Goal: Task Accomplishment & Management: Use online tool/utility

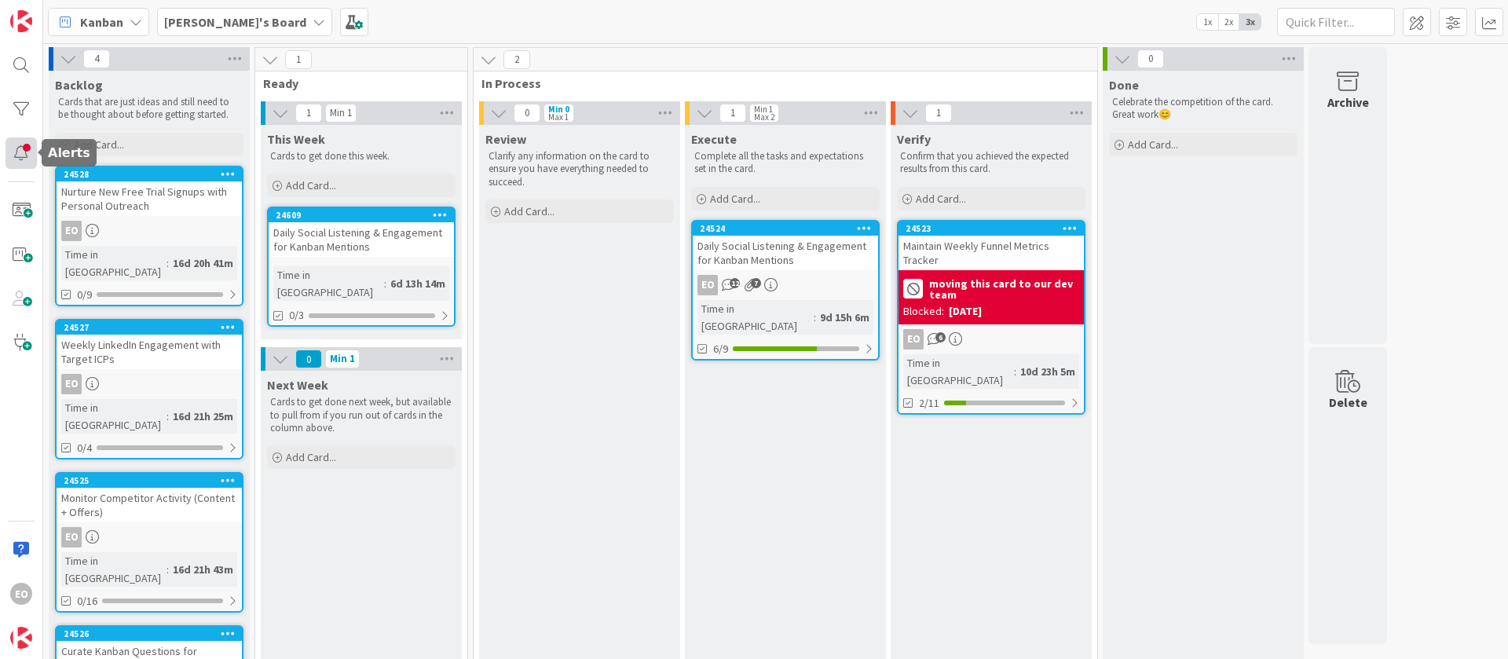
click at [20, 141] on div at bounding box center [20, 152] width 31 height 31
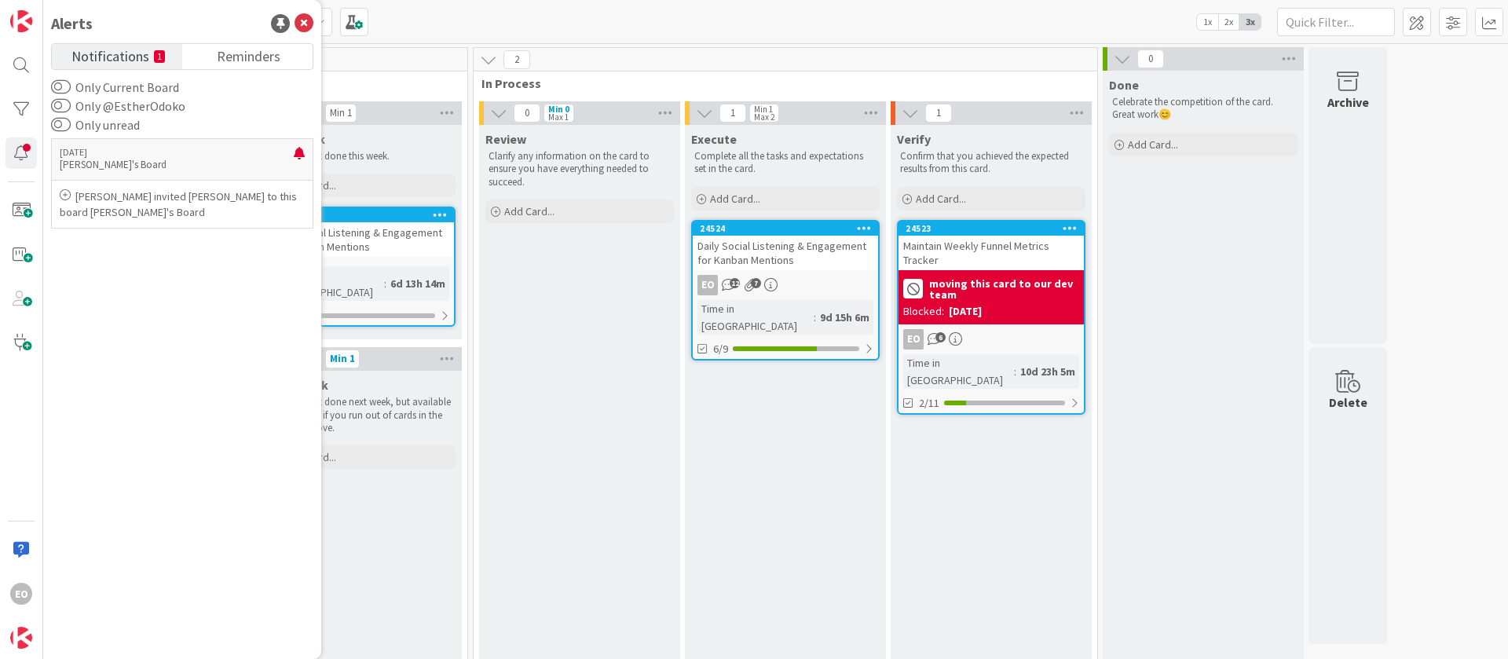
click at [154, 60] on small "1" at bounding box center [159, 56] width 11 height 13
click at [225, 210] on p "[PERSON_NAME] invited [PERSON_NAME] to this board [PERSON_NAME]'s Board" at bounding box center [182, 203] width 245 height 31
click at [302, 20] on icon at bounding box center [304, 23] width 19 height 19
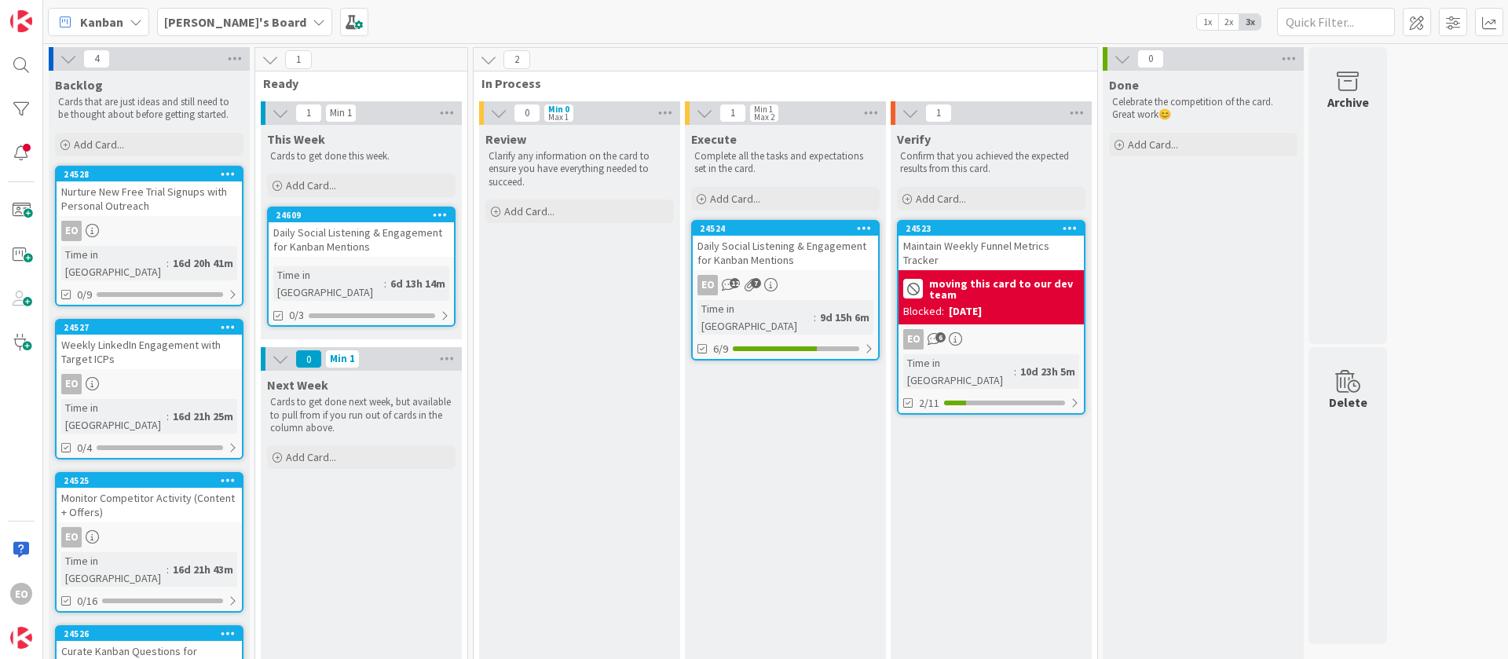
click at [363, 238] on div "Daily Social Listening & Engagement for Kanban Mentions" at bounding box center [361, 239] width 185 height 35
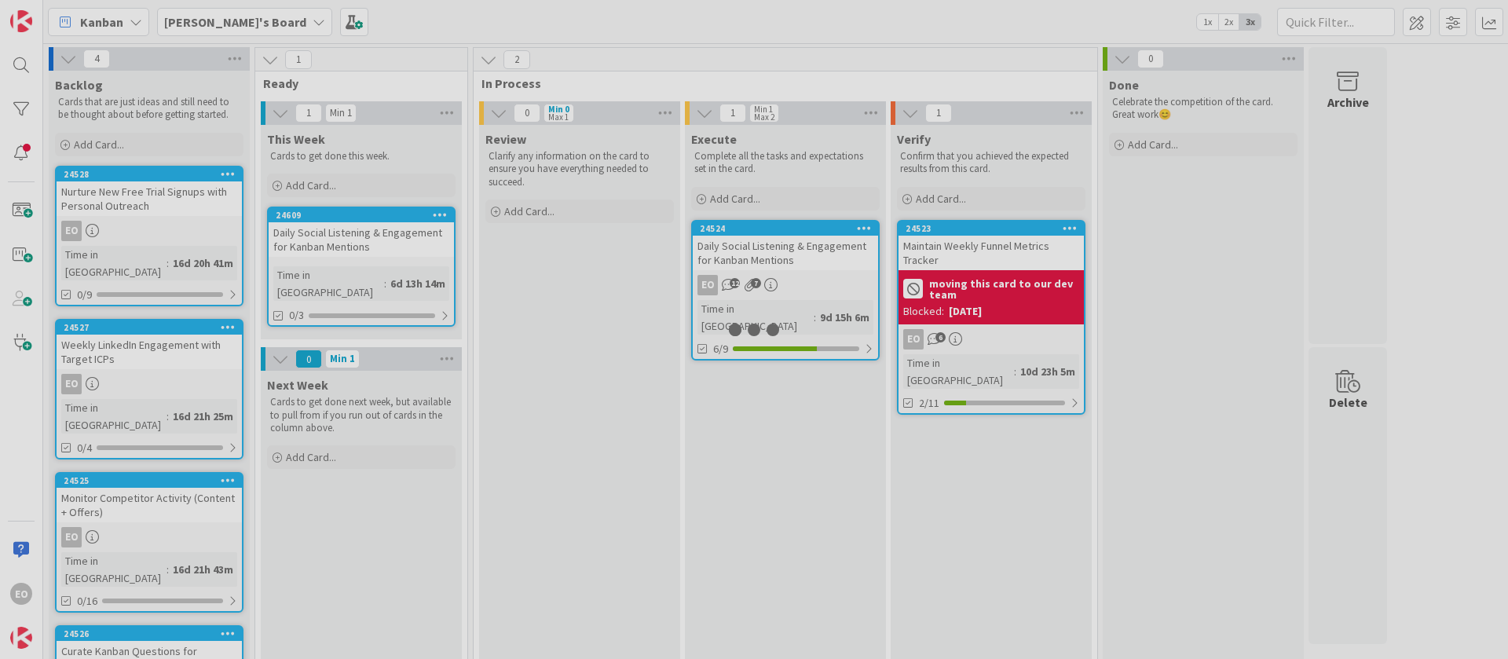
click at [363, 238] on div at bounding box center [754, 329] width 1508 height 659
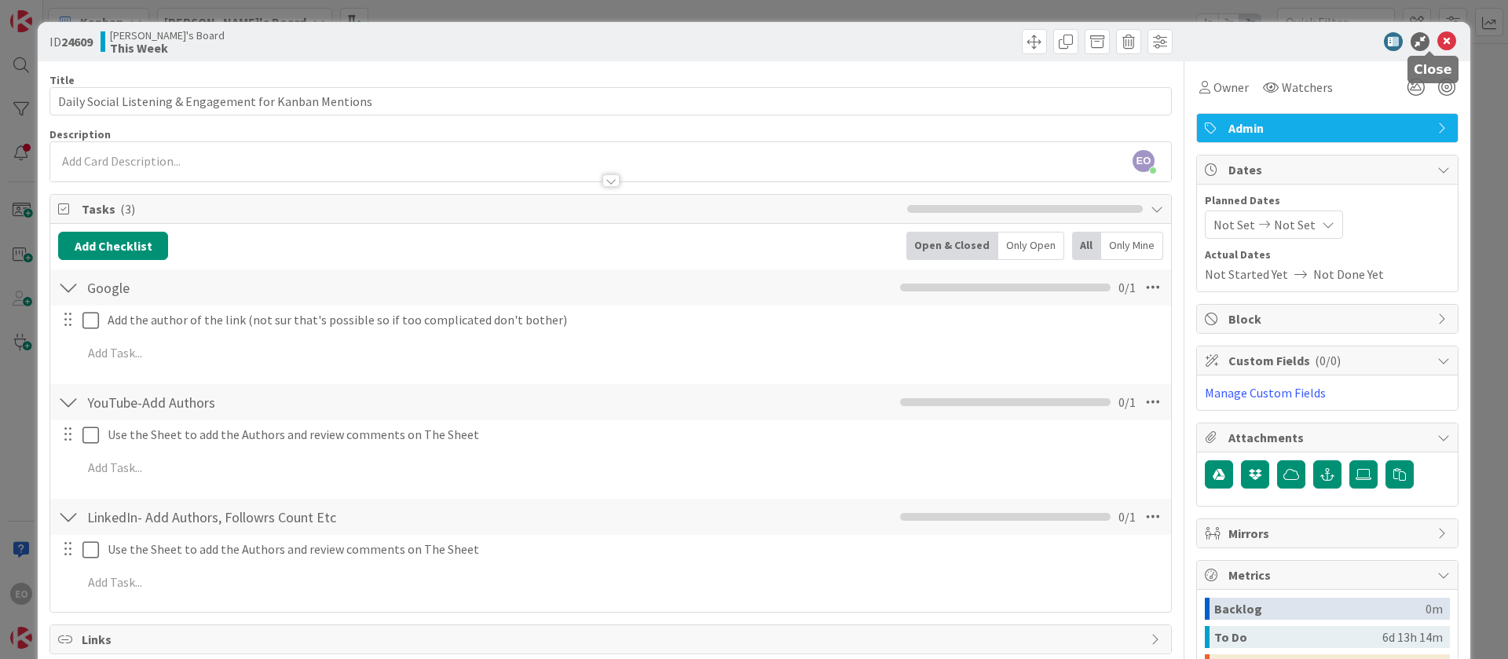
click at [1437, 43] on icon at bounding box center [1446, 41] width 19 height 19
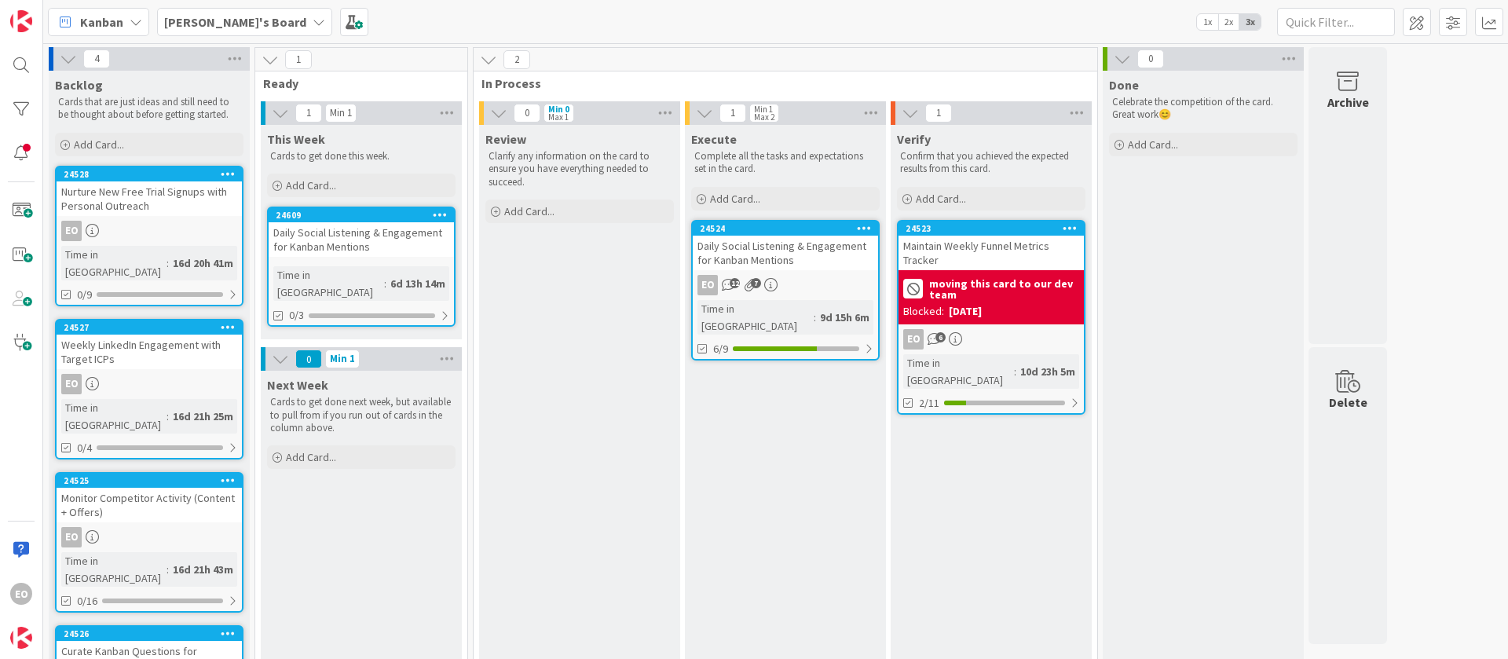
click at [805, 263] on div "Daily Social Listening & Engagement for Kanban Mentions" at bounding box center [785, 253] width 185 height 35
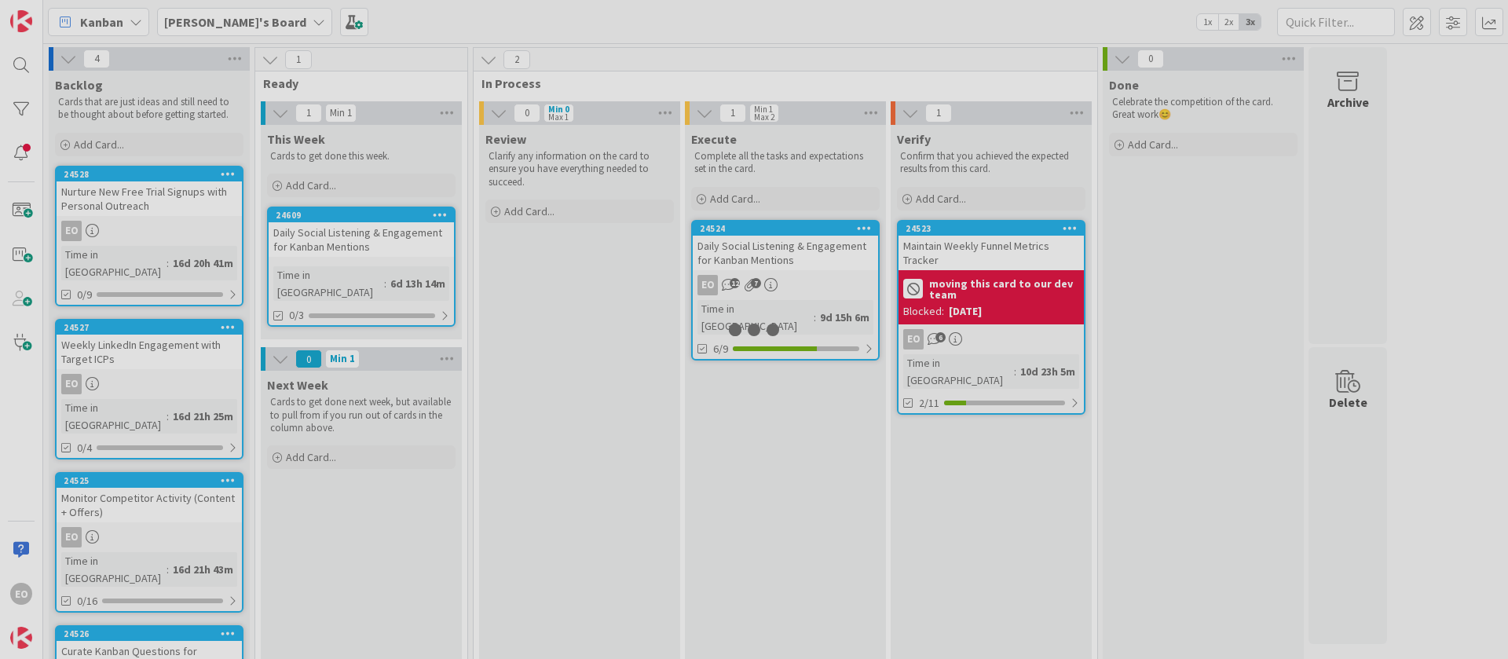
click at [805, 263] on div at bounding box center [754, 329] width 1508 height 659
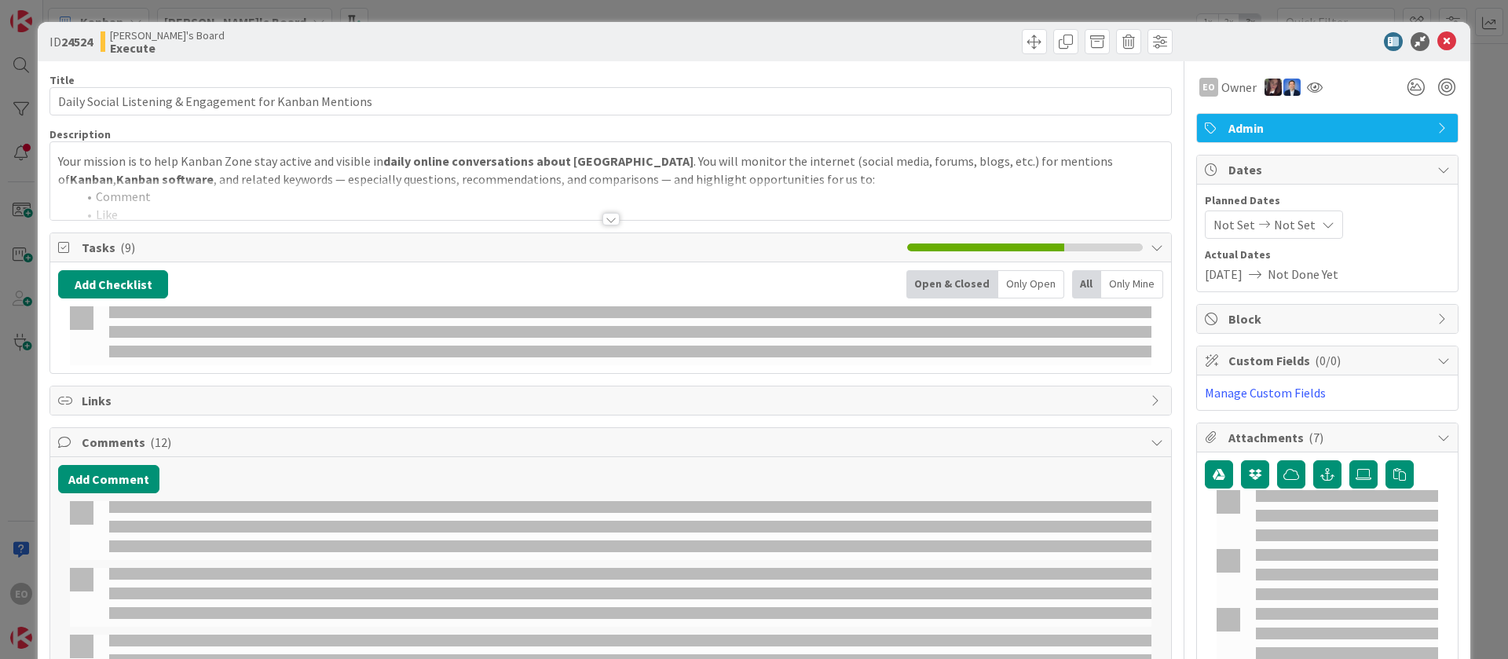
click at [805, 263] on div "Add Checklist Open & Closed Only Open All Only Mine" at bounding box center [610, 317] width 1121 height 111
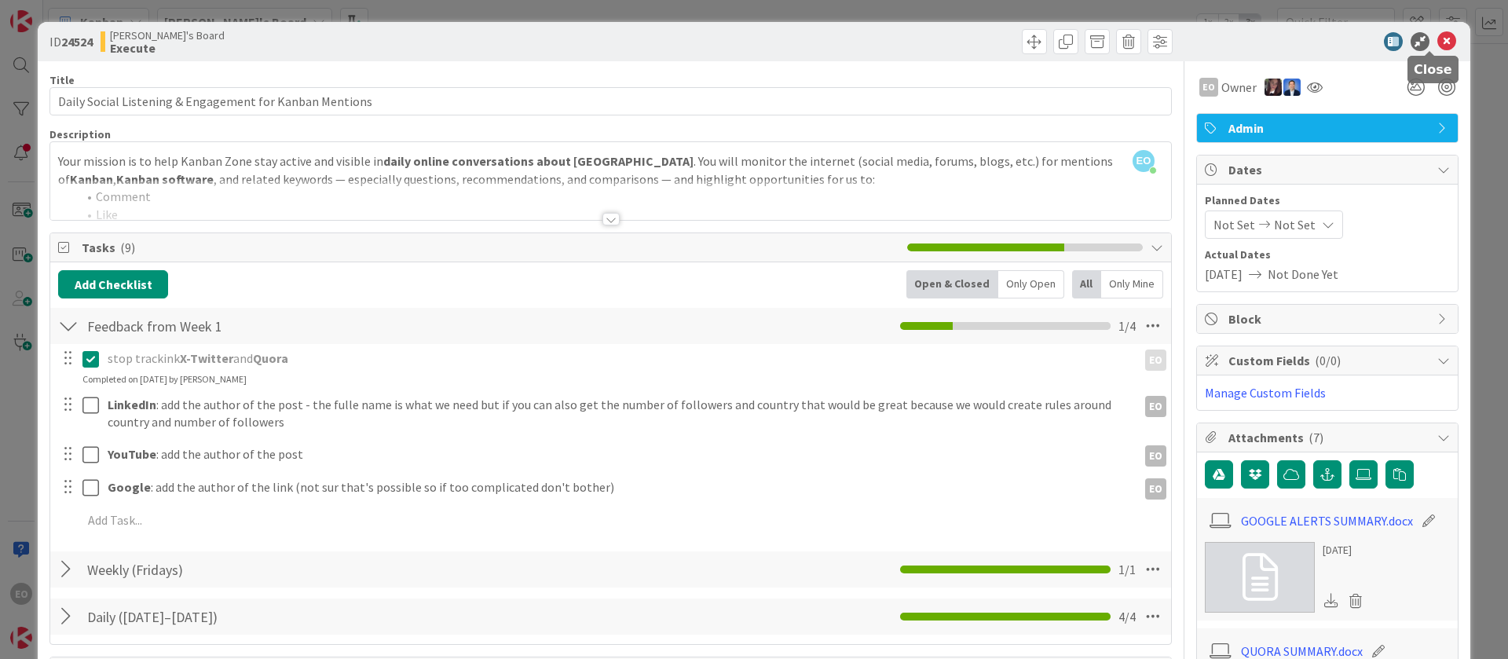
click at [1437, 39] on icon at bounding box center [1446, 41] width 19 height 19
